Goal: Information Seeking & Learning: Learn about a topic

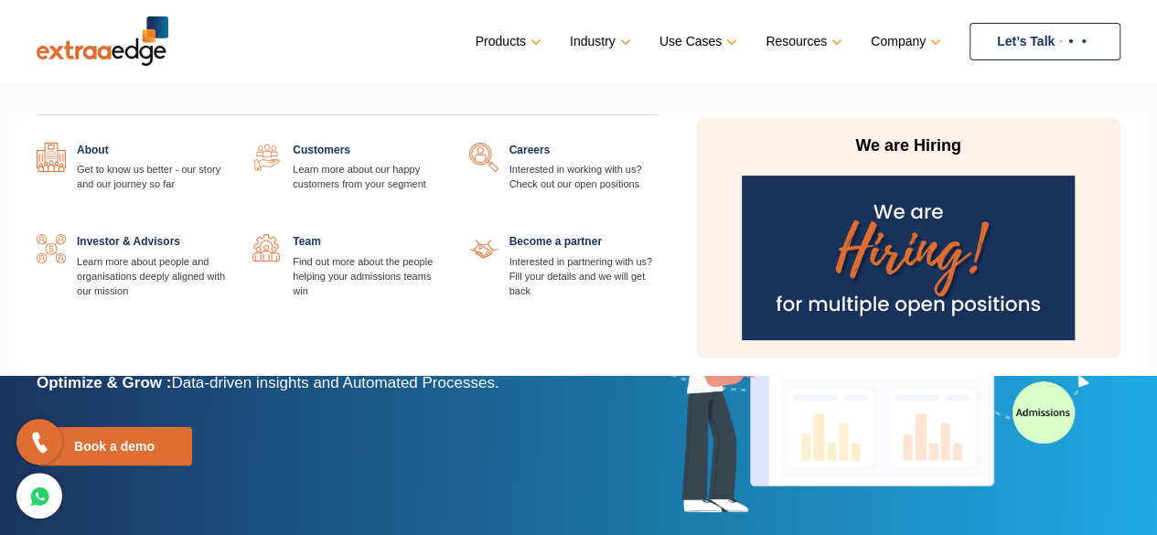
click at [658, 143] on link at bounding box center [658, 143] width 0 height 0
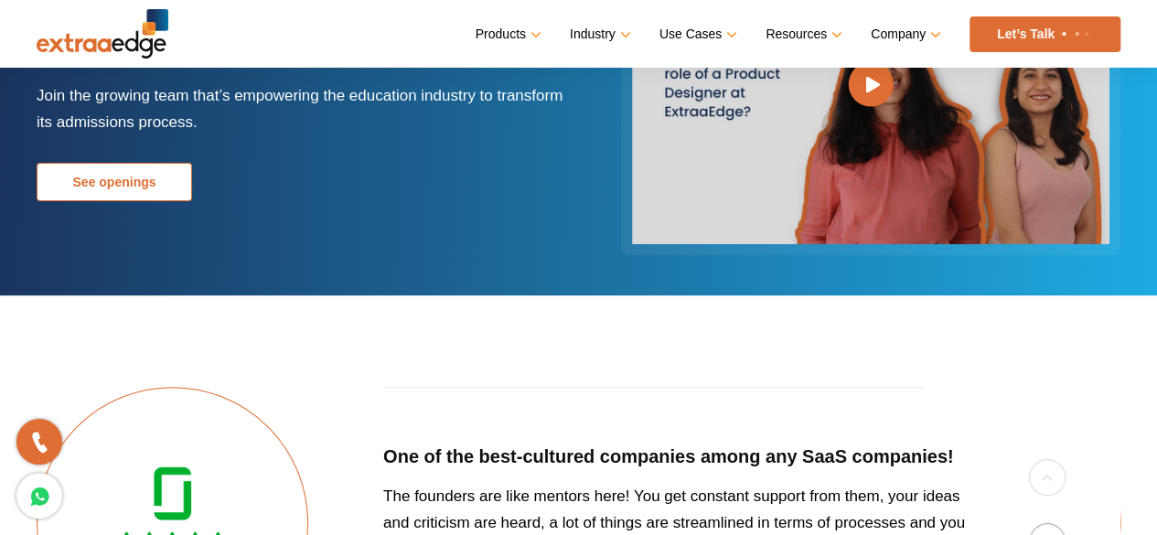
click at [157, 184] on link "See openings" at bounding box center [114, 182] width 155 height 38
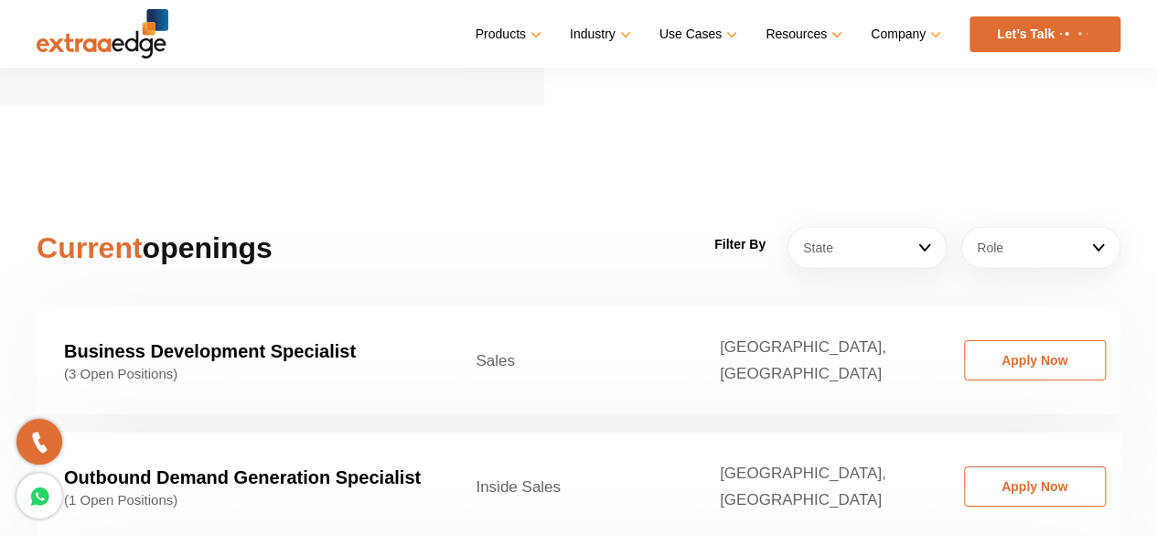
scroll to position [2691, 0]
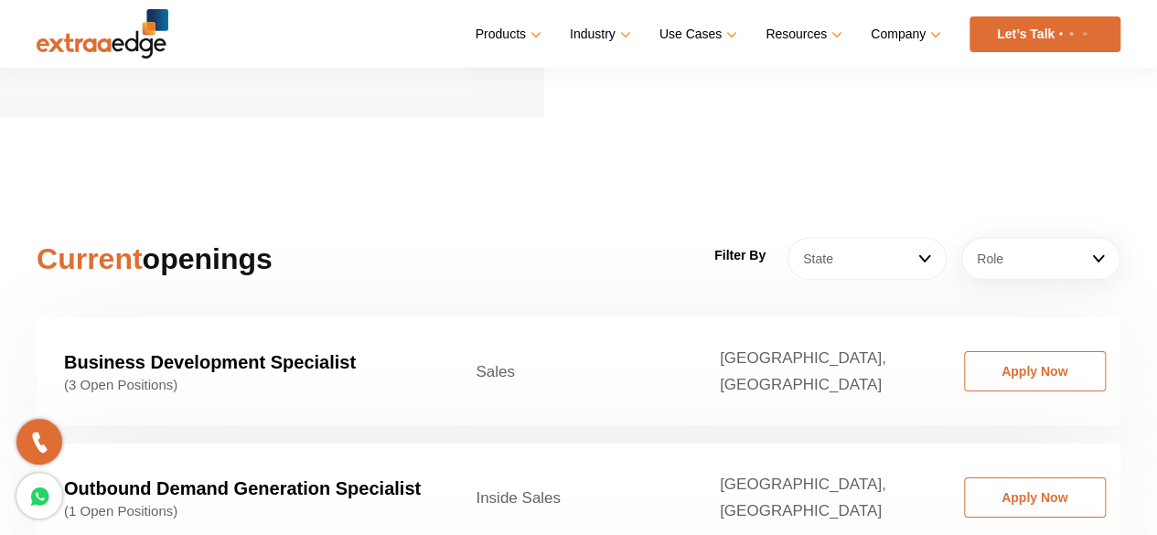
click at [927, 238] on link "State" at bounding box center [867, 259] width 159 height 42
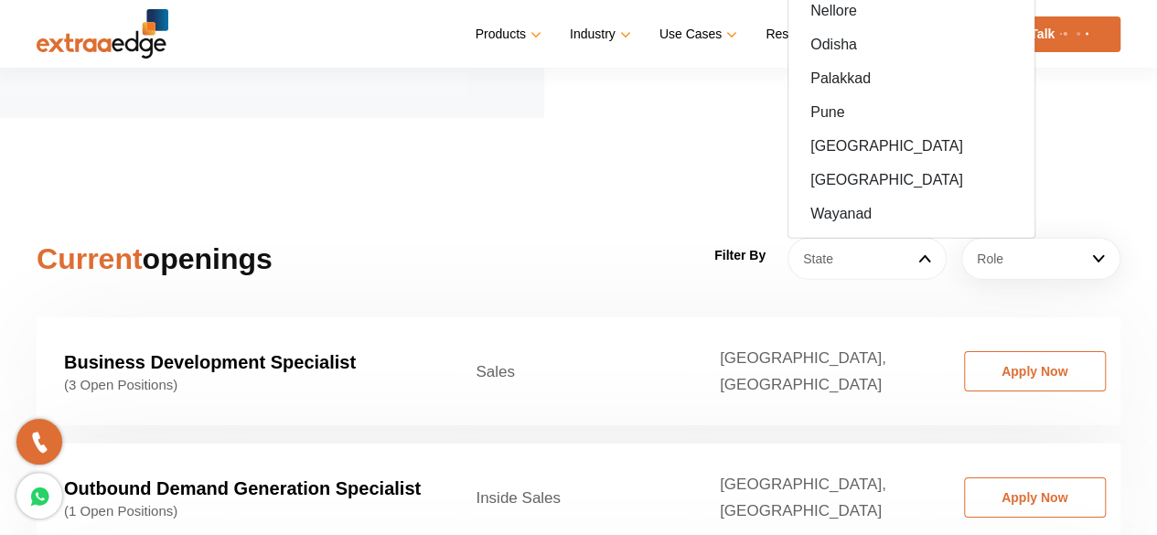
click at [927, 238] on link "State" at bounding box center [867, 259] width 159 height 42
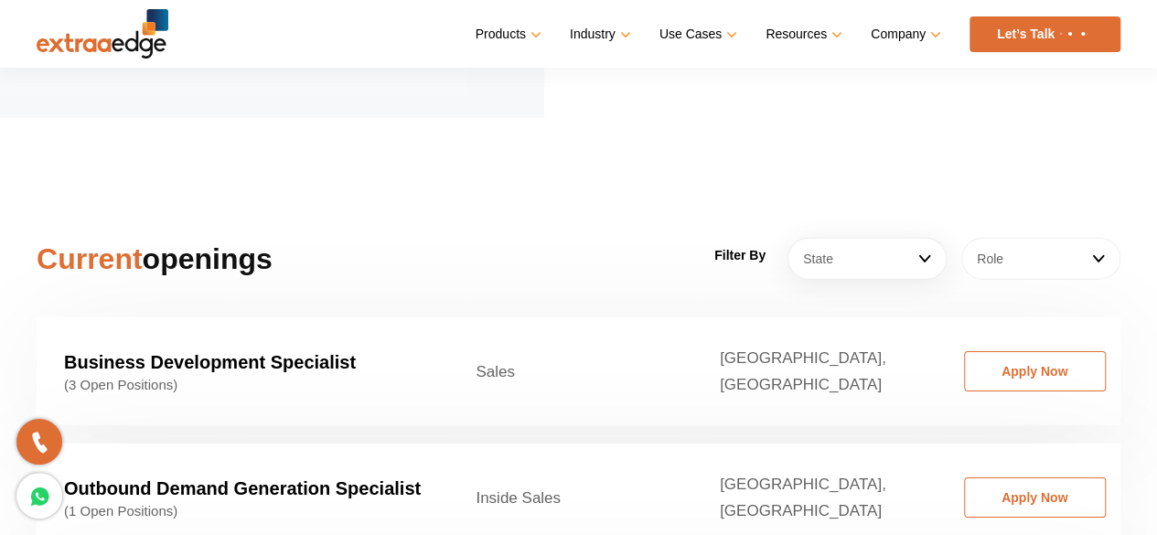
click at [1010, 238] on link "Role" at bounding box center [1040, 259] width 159 height 42
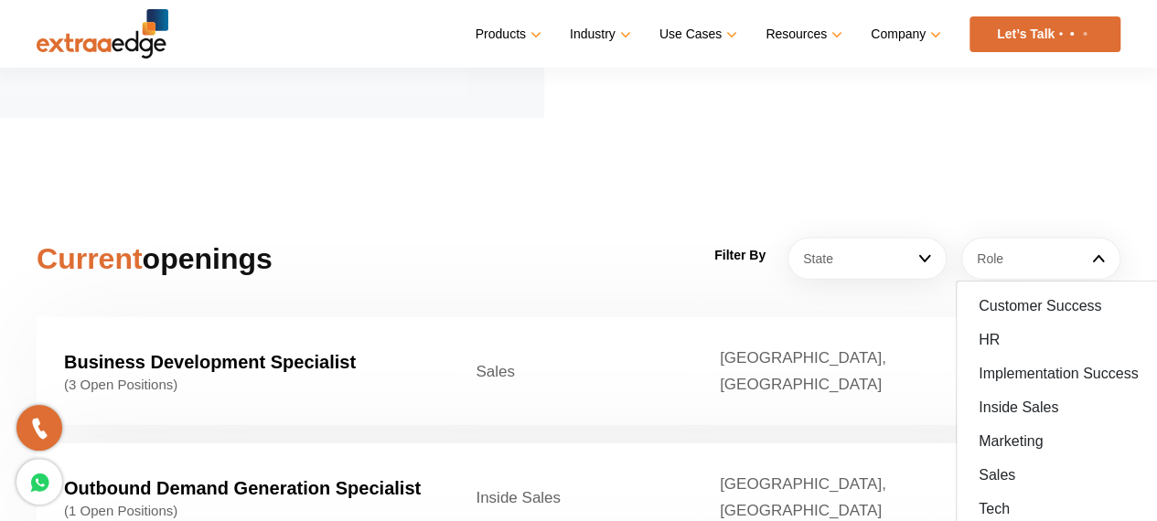
click at [1030, 163] on section "Current openings Filter By State [GEOGRAPHIC_DATA] [GEOGRAPHIC_DATA] [GEOGRAPHI…" at bounding box center [578, 515] width 1157 height 795
